Goal: Find specific fact

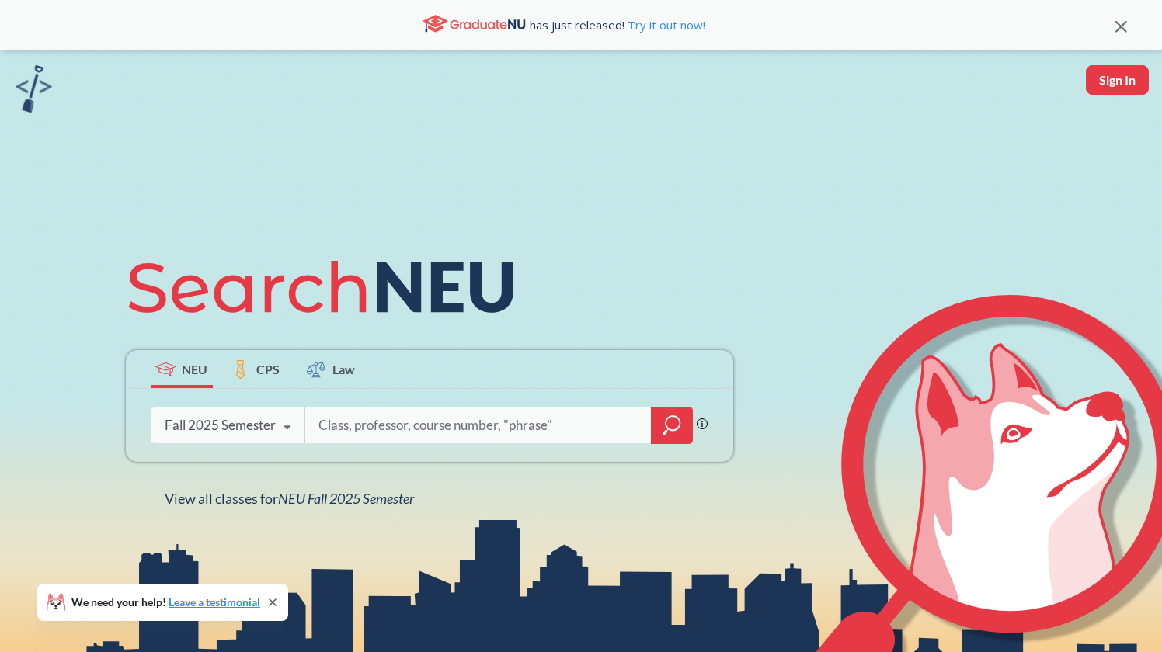
click at [451, 431] on input "search" at bounding box center [478, 425] width 323 height 33
type input "[PERSON_NAME]"
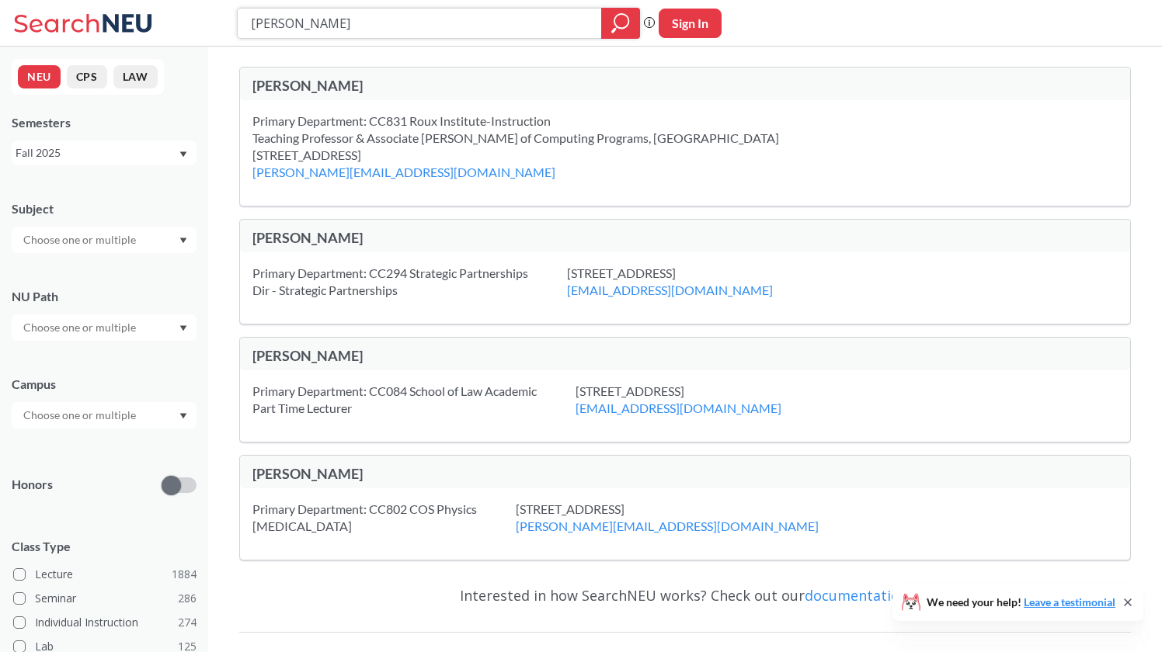
click at [617, 21] on icon "magnifying glass" at bounding box center [620, 23] width 19 height 22
click at [515, 34] on input "[PERSON_NAME]" at bounding box center [419, 23] width 341 height 26
click at [278, 25] on input "[PERSON_NAME]" at bounding box center [419, 23] width 341 height 26
click at [342, 21] on input "[PERSON_NAME]" at bounding box center [419, 23] width 341 height 26
type input "[PERSON_NAME]"
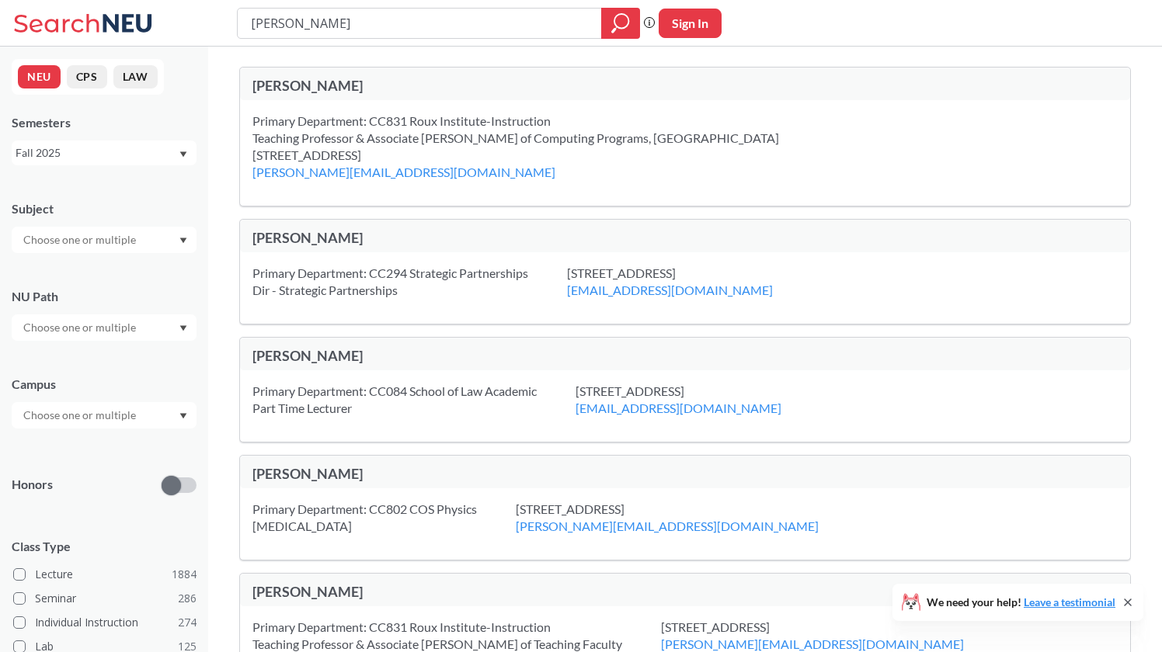
click at [159, 237] on div at bounding box center [104, 240] width 185 height 26
click at [106, 273] on div "CS ( 113 )" at bounding box center [108, 267] width 176 height 17
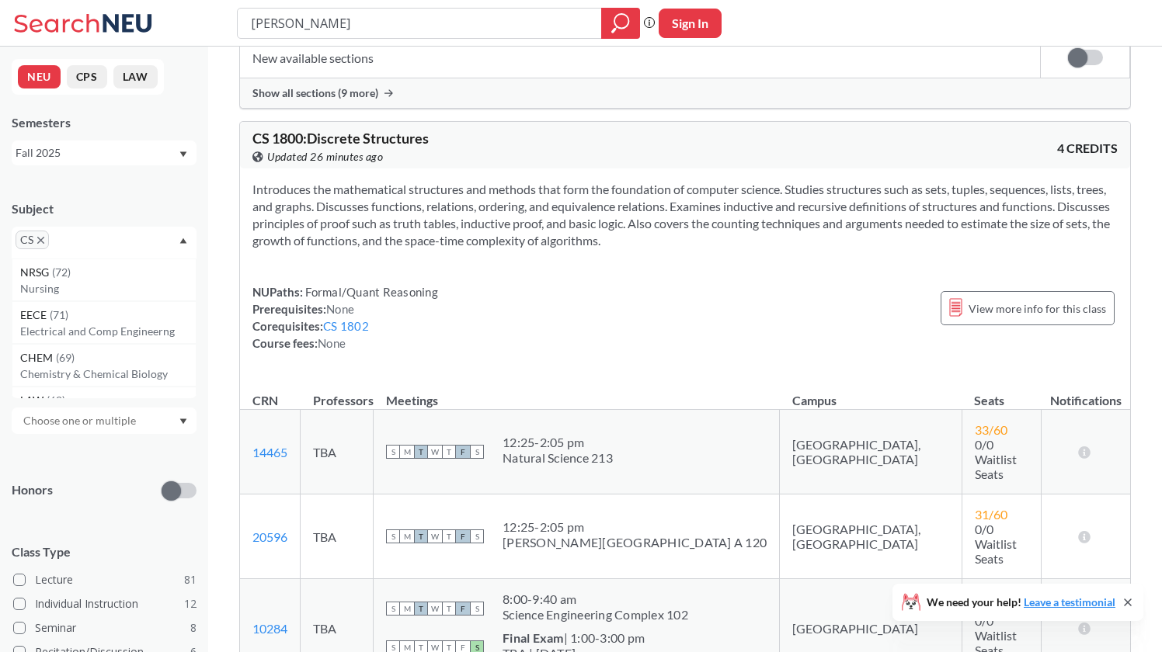
scroll to position [1816, 0]
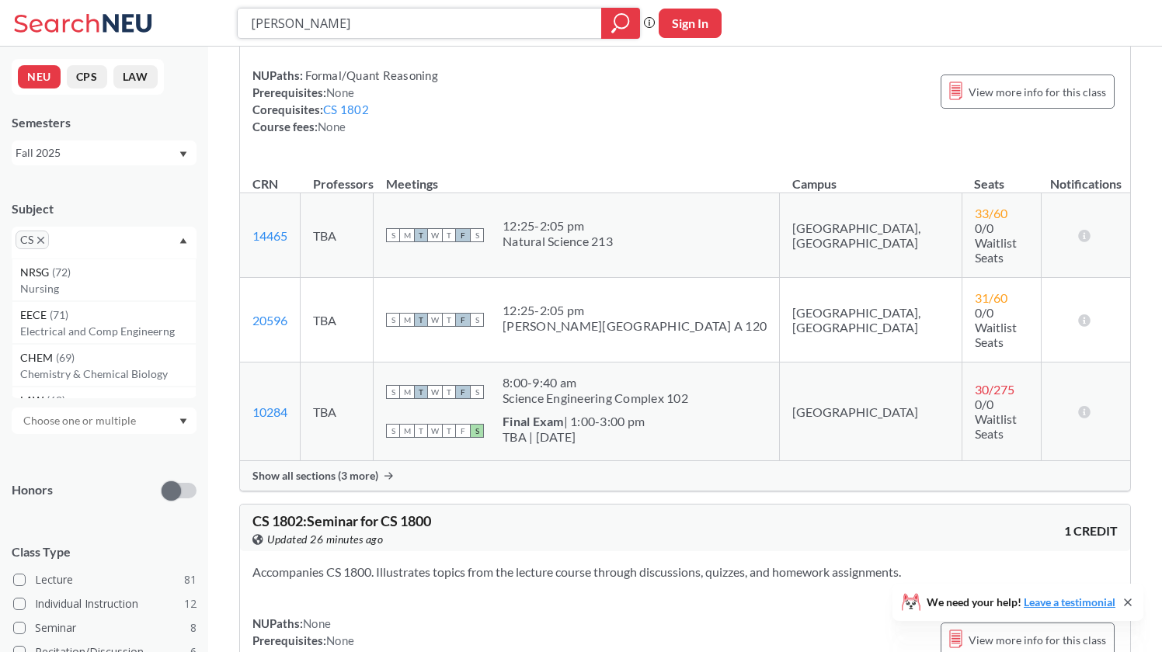
click at [616, 20] on icon "magnifying glass" at bounding box center [620, 23] width 19 height 22
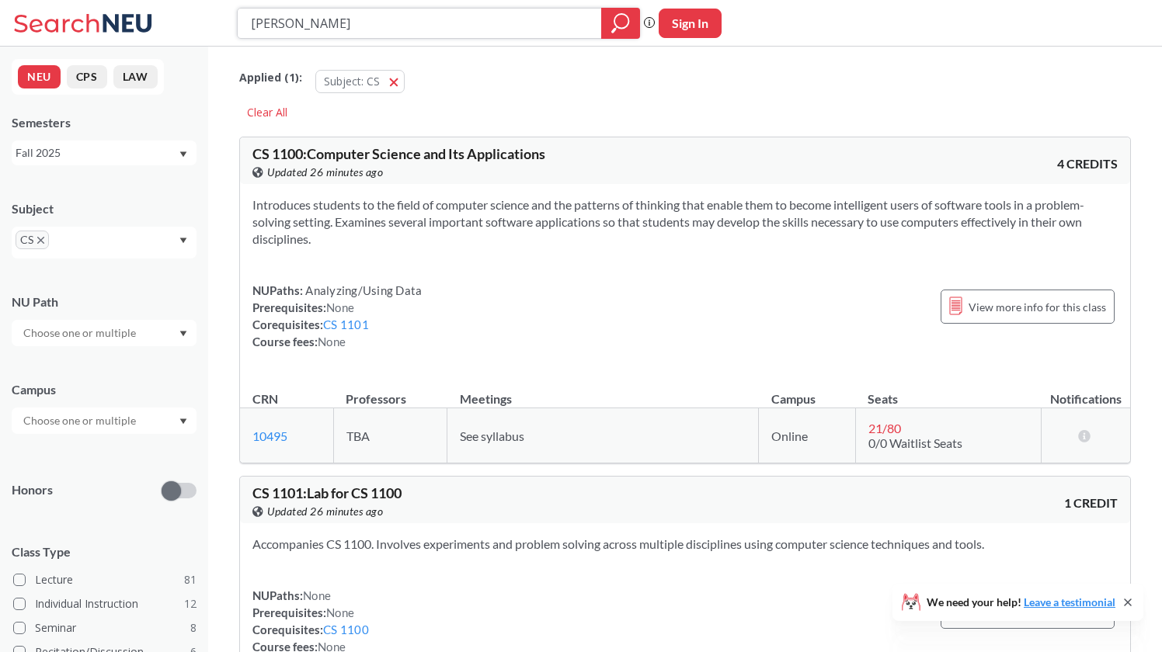
click at [616, 20] on icon "magnifying glass" at bounding box center [620, 23] width 19 height 22
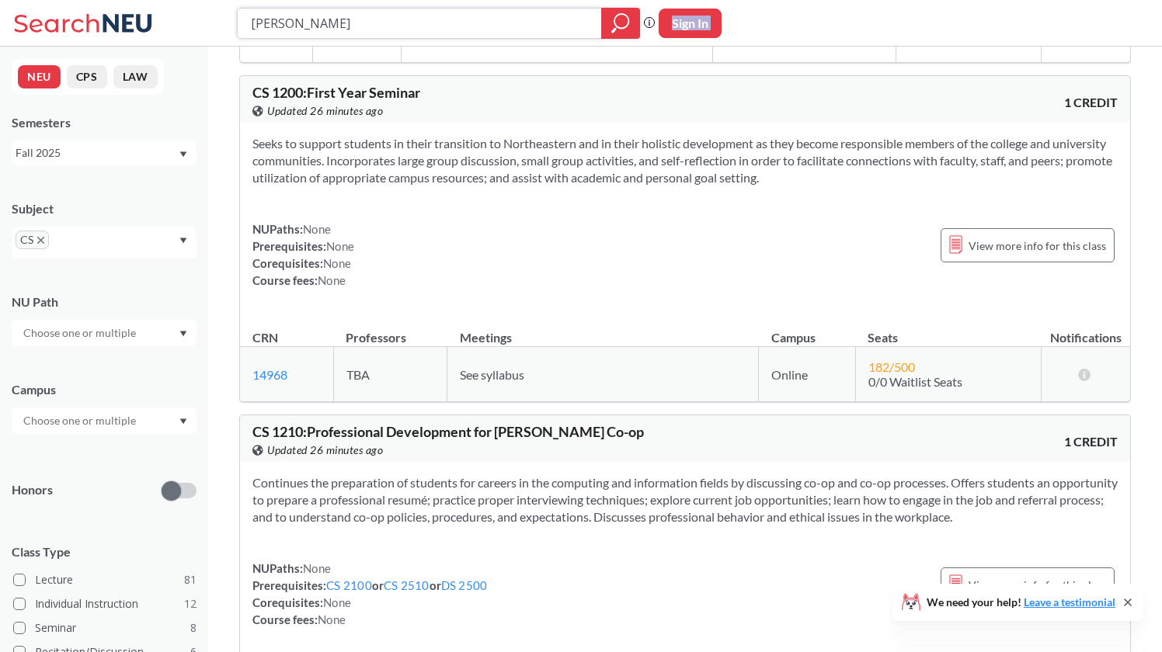
scroll to position [900, 0]
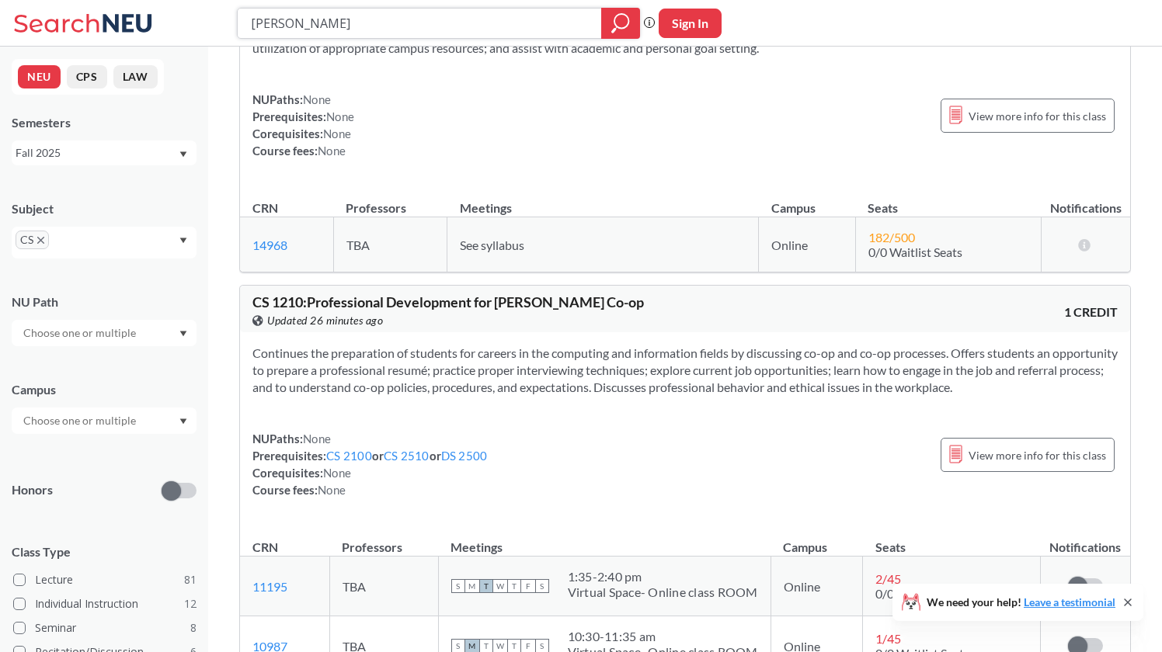
drag, startPoint x: 311, startPoint y: 28, endPoint x: 238, endPoint y: 28, distance: 73.0
click at [238, 28] on div "[PERSON_NAME]" at bounding box center [438, 23] width 403 height 31
click at [313, 26] on input "[PERSON_NAME]" at bounding box center [419, 23] width 341 height 26
type input "[PERSON_NAME]"
